Goal: Information Seeking & Learning: Find specific page/section

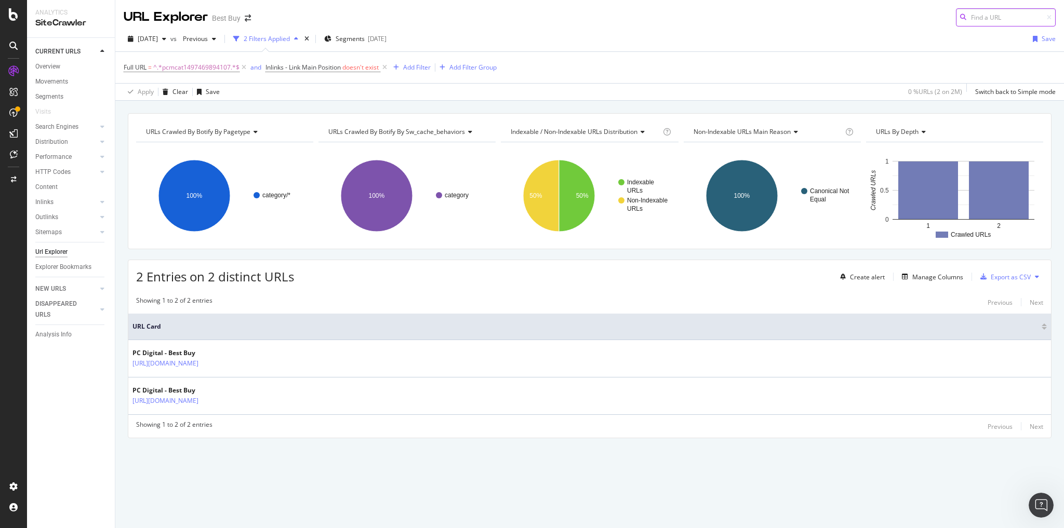
click at [975, 14] on input at bounding box center [1006, 17] width 100 height 18
paste input "[URL][DOMAIN_NAME]"
type input "[URL][DOMAIN_NAME]"
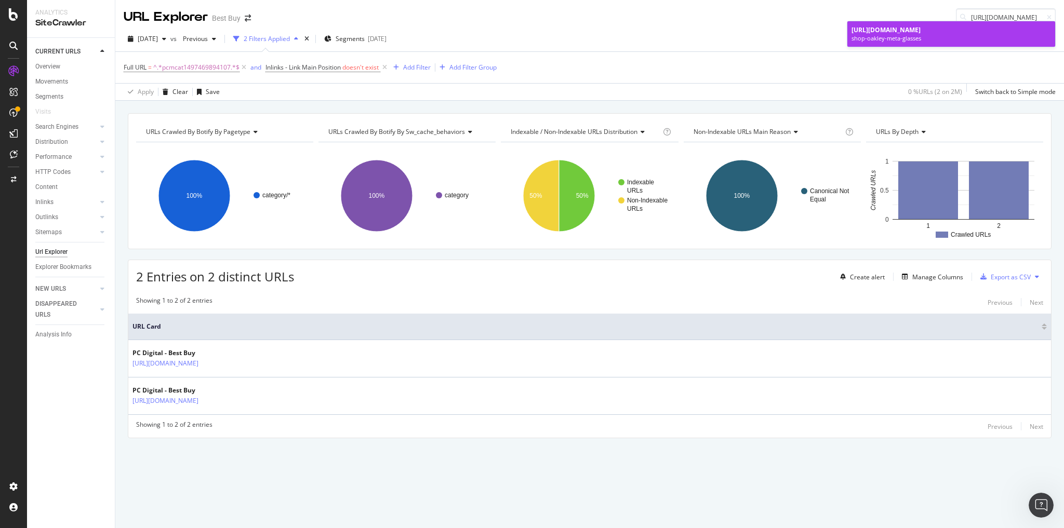
scroll to position [0, 0]
click at [917, 43] on div "shop-oakley-meta-glasses" at bounding box center [950, 38] width 199 height 8
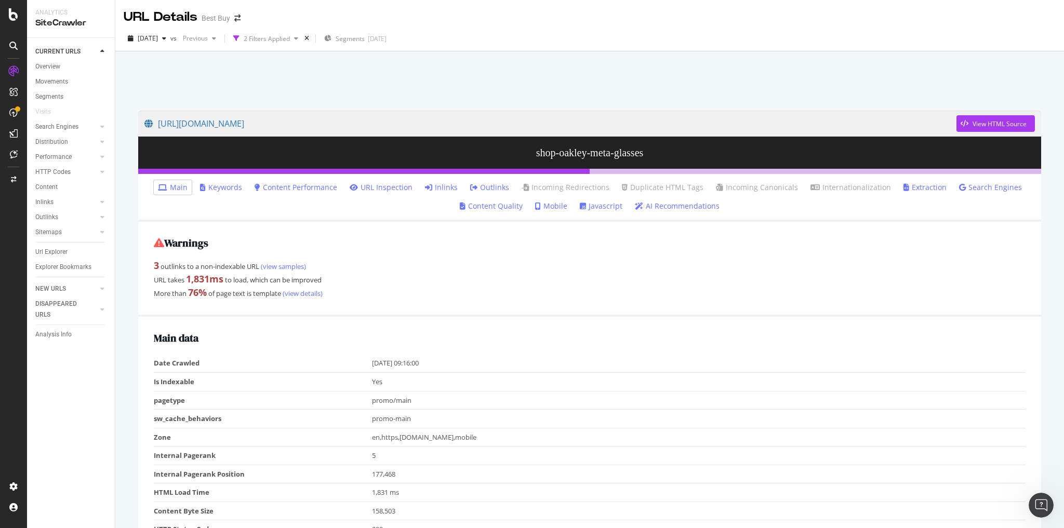
click at [453, 185] on link "Inlinks" at bounding box center [441, 187] width 33 height 10
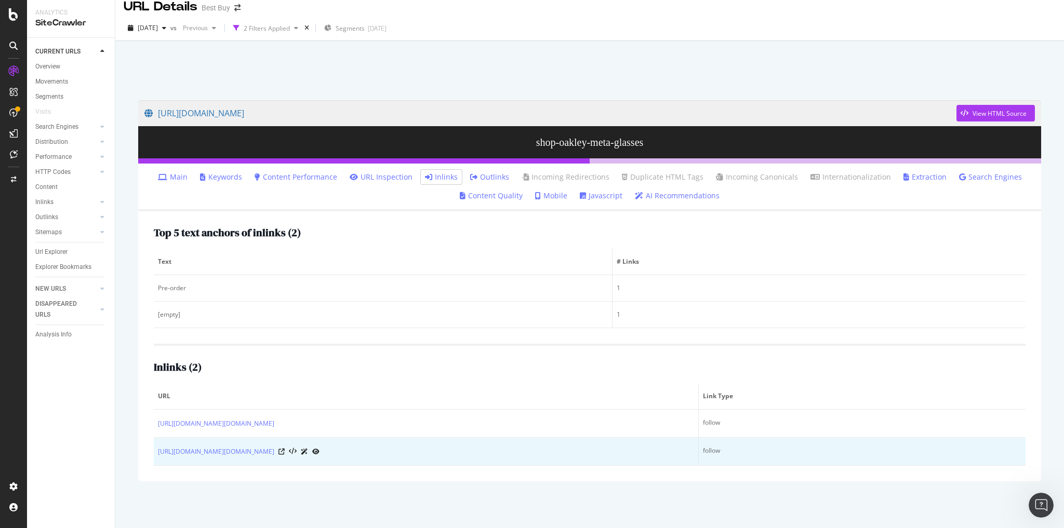
scroll to position [28, 0]
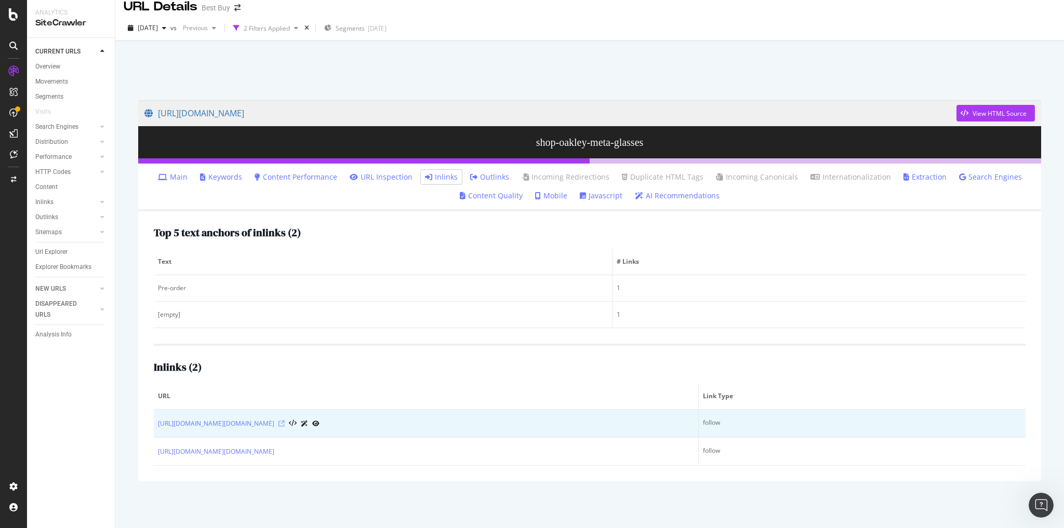
click at [285, 421] on icon at bounding box center [281, 424] width 6 height 6
